Goal: Transaction & Acquisition: Book appointment/travel/reservation

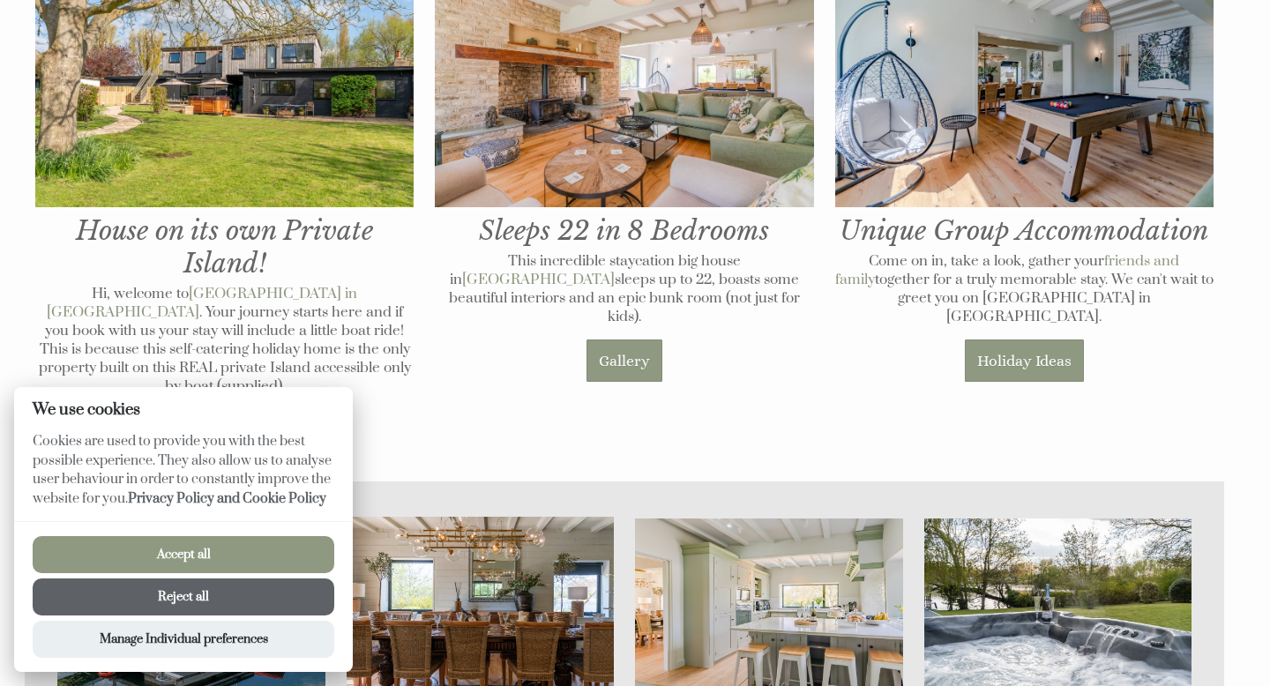
scroll to position [759, 0]
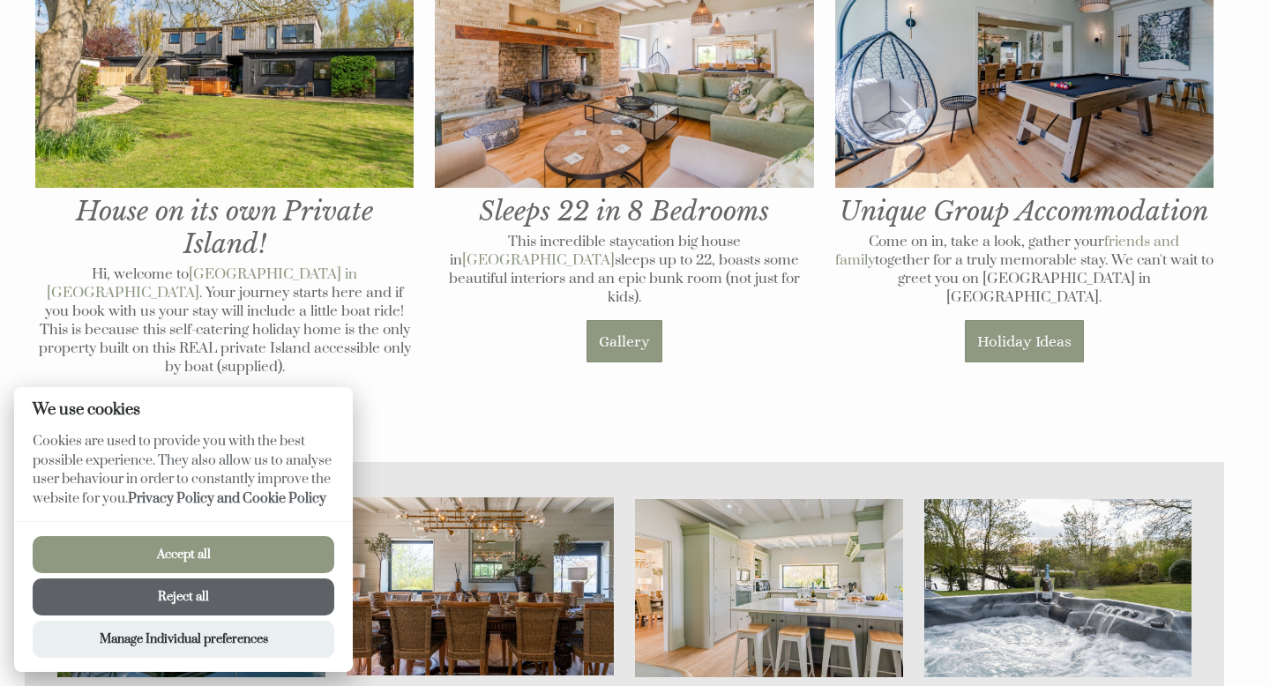
click at [201, 549] on button "Accept all" at bounding box center [184, 554] width 302 height 37
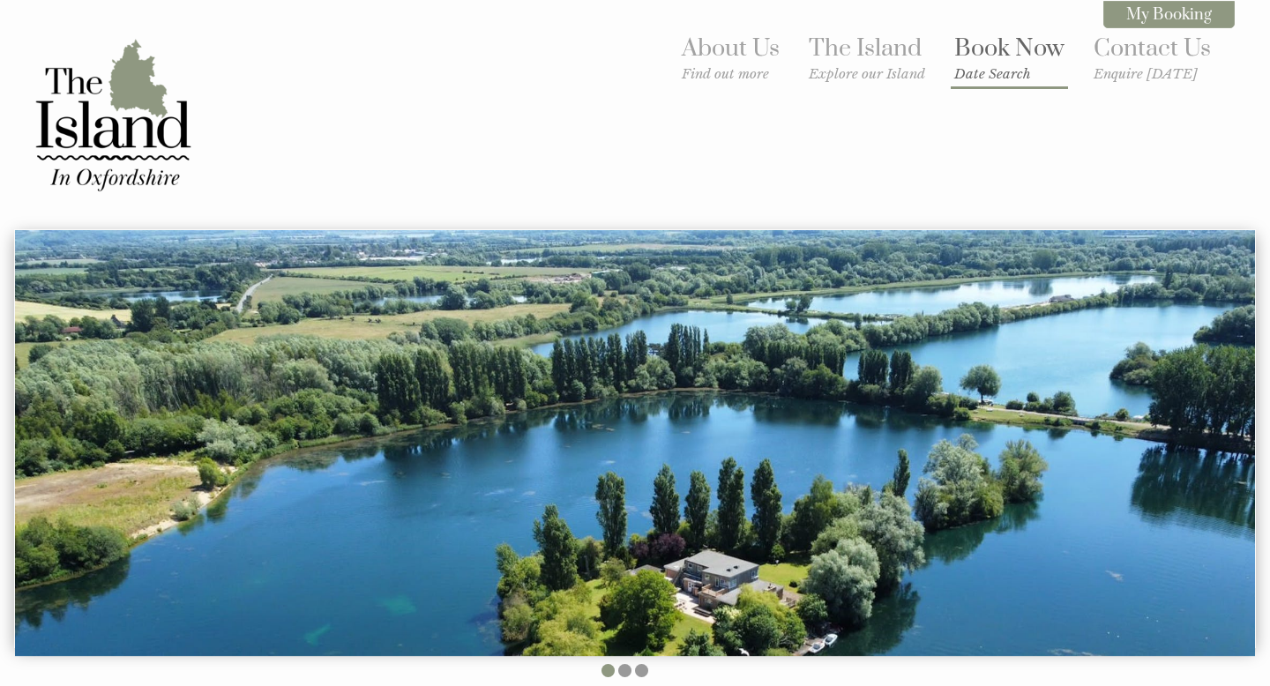
click at [1021, 49] on link "Book Now Date Search" at bounding box center [1009, 58] width 110 height 49
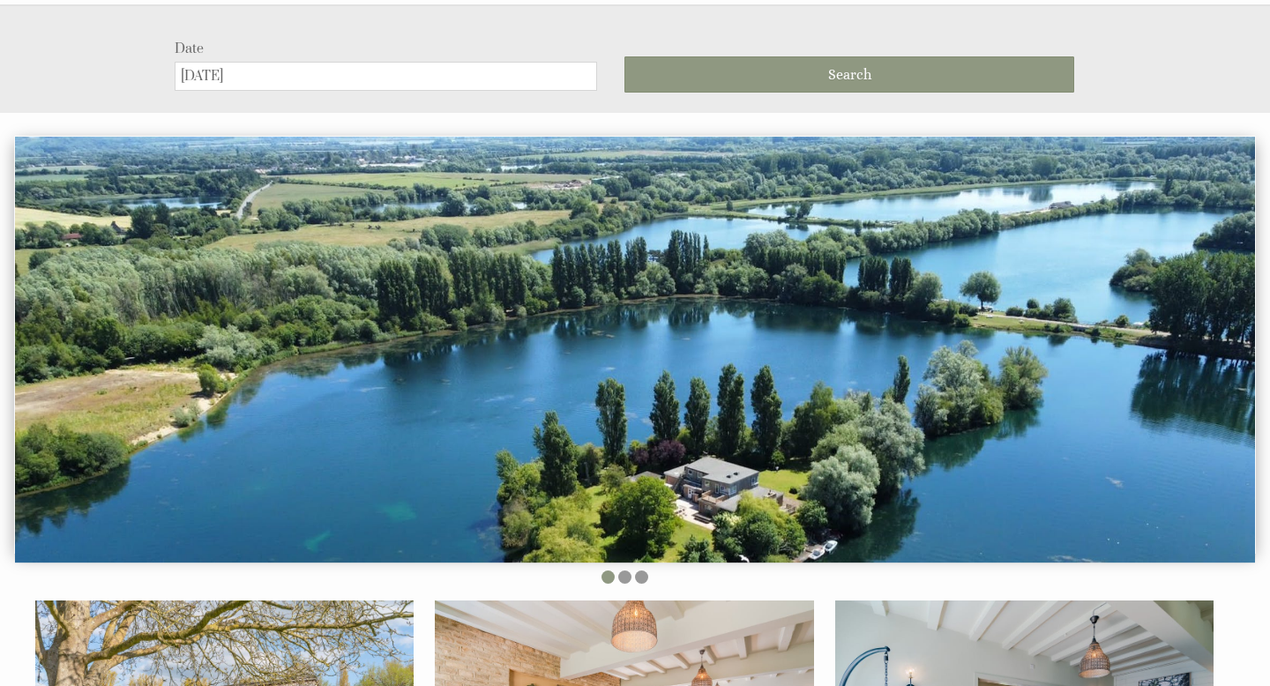
scroll to position [229, 0]
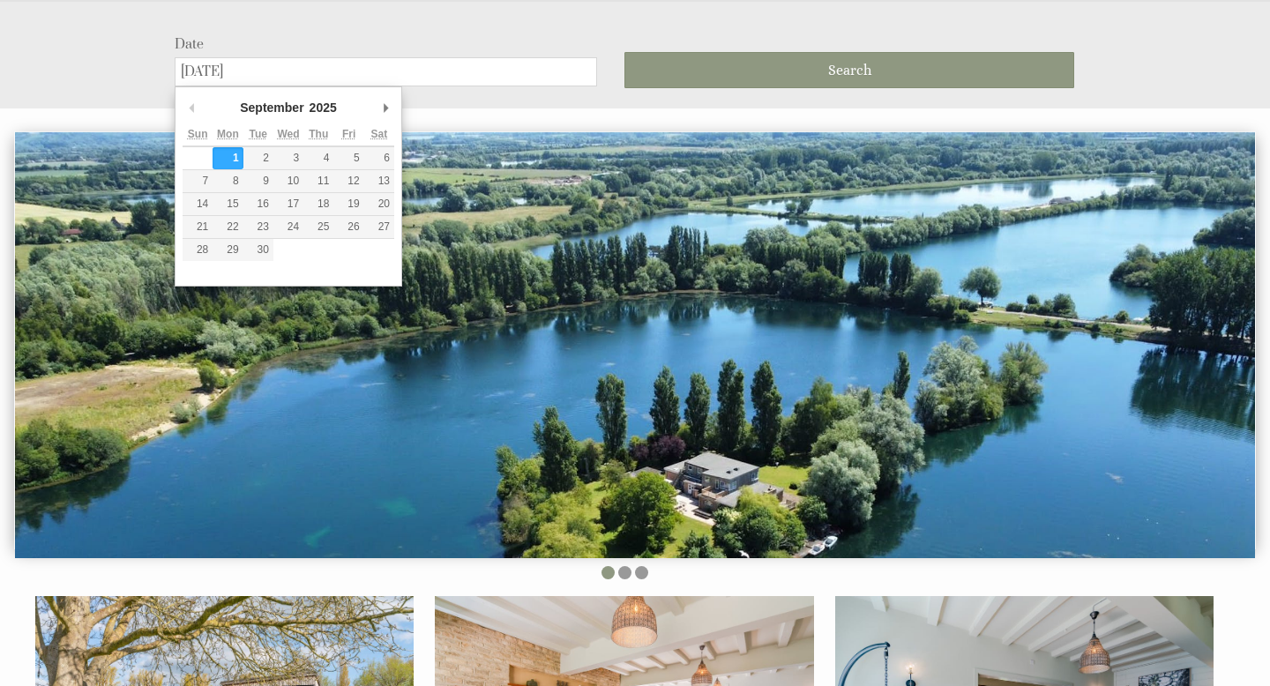
click at [378, 64] on input "[DATE]" at bounding box center [386, 71] width 423 height 29
type input "[DATE]"
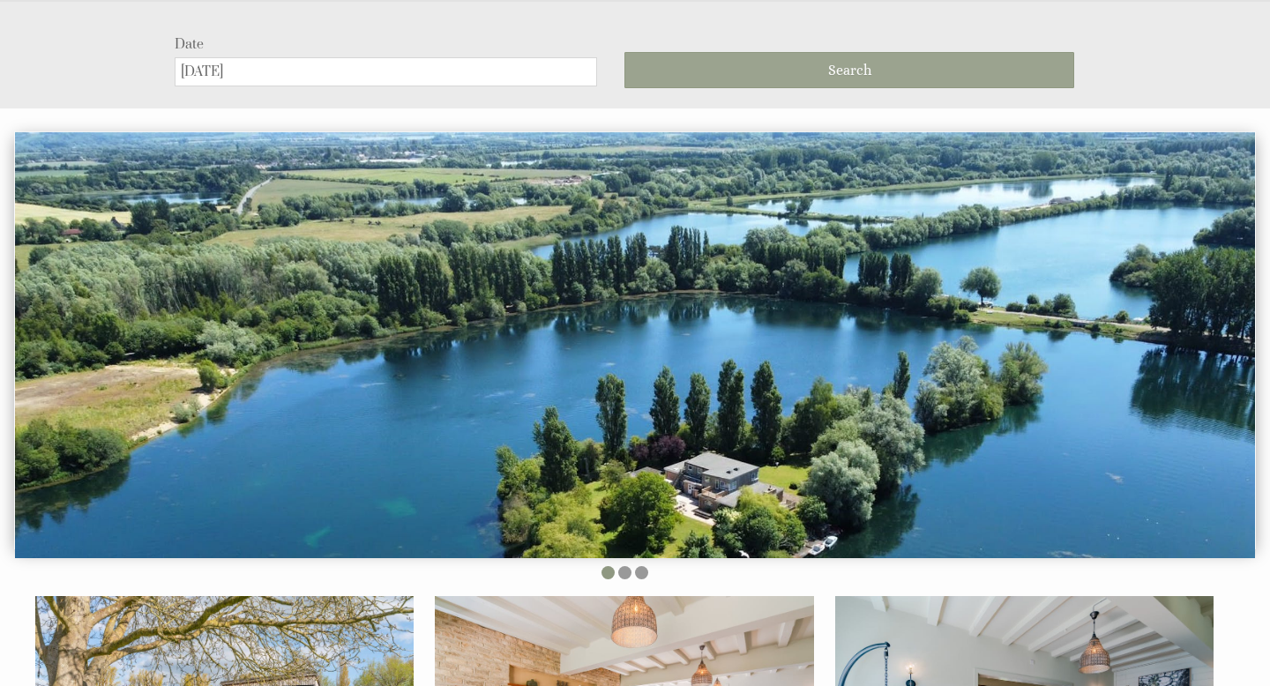
click at [786, 71] on button "Search" at bounding box center [850, 70] width 450 height 36
